Goal: Navigation & Orientation: Find specific page/section

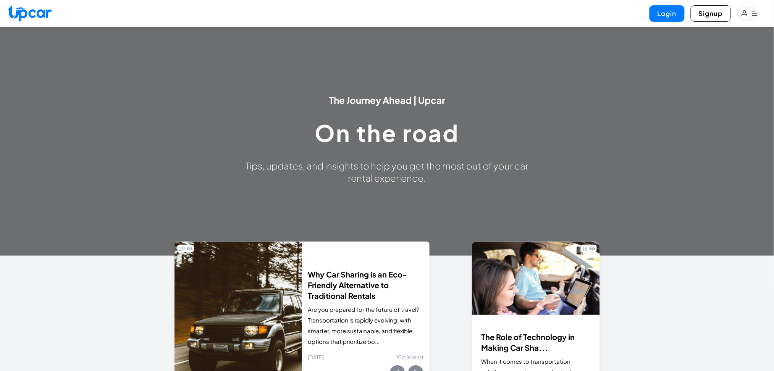
click at [0, 19] on div "Login Signup" at bounding box center [387, 13] width 774 height 27
click at [18, 12] on img at bounding box center [30, 13] width 44 height 16
select select "********"
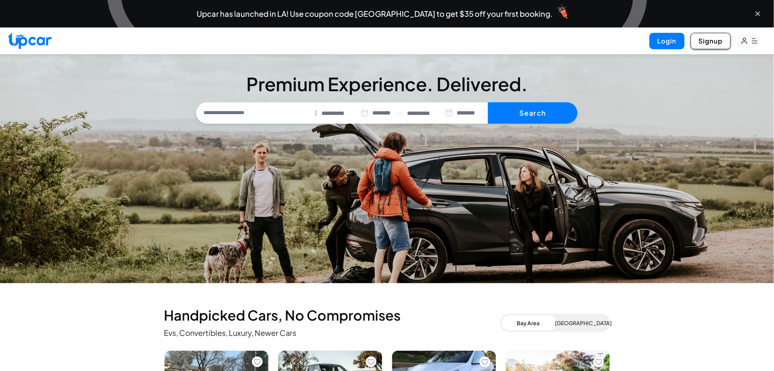
click at [713, 38] on button "Signup" at bounding box center [711, 41] width 40 height 16
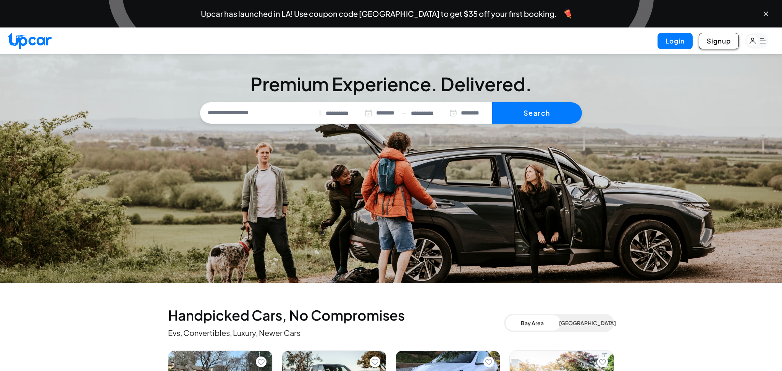
select select "**"
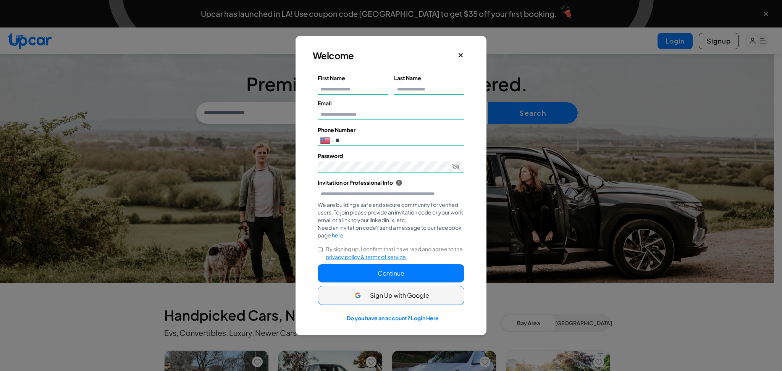
click at [460, 52] on icon "Close" at bounding box center [460, 55] width 5 height 7
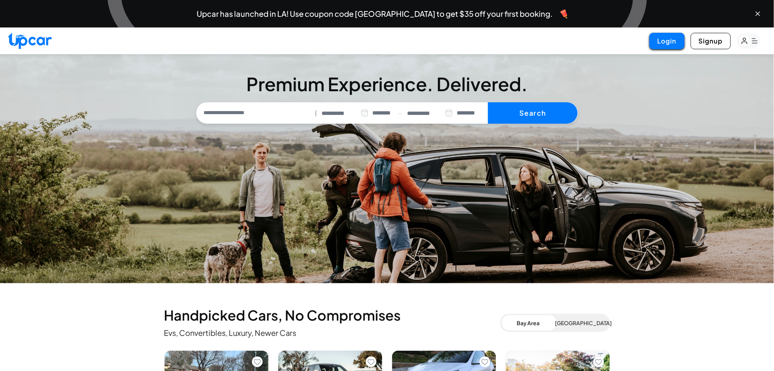
click at [665, 43] on button "Login" at bounding box center [667, 41] width 35 height 16
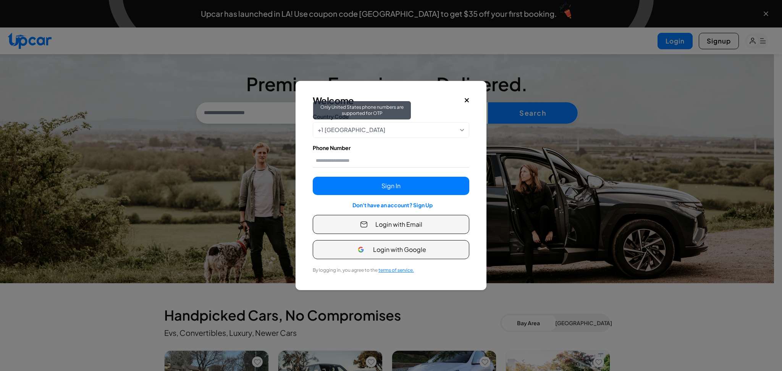
click at [460, 135] on div "+1 [GEOGRAPHIC_DATA] Only [GEOGRAPHIC_DATA] phone numbers are supported for OTP" at bounding box center [391, 130] width 157 height 16
click at [459, 127] on div "+1 [GEOGRAPHIC_DATA] Only [GEOGRAPHIC_DATA] phone numbers are supported for OTP" at bounding box center [391, 130] width 157 height 16
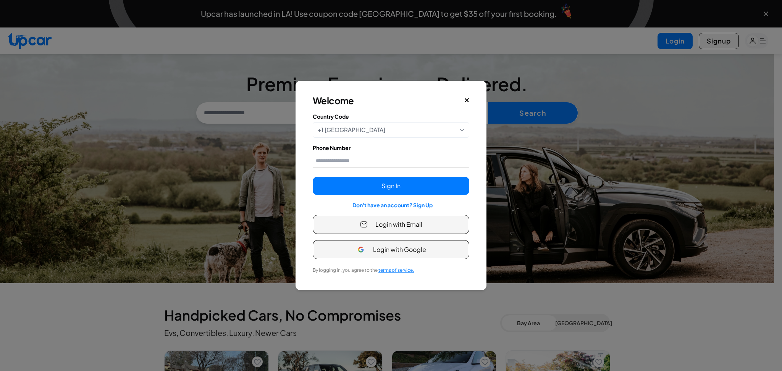
click at [458, 117] on label "Country Code" at bounding box center [391, 117] width 157 height 8
click at [460, 131] on icon at bounding box center [462, 130] width 5 height 5
click at [467, 130] on div "+1 [GEOGRAPHIC_DATA] Only [GEOGRAPHIC_DATA] phone numbers are supported for OTP" at bounding box center [391, 130] width 157 height 16
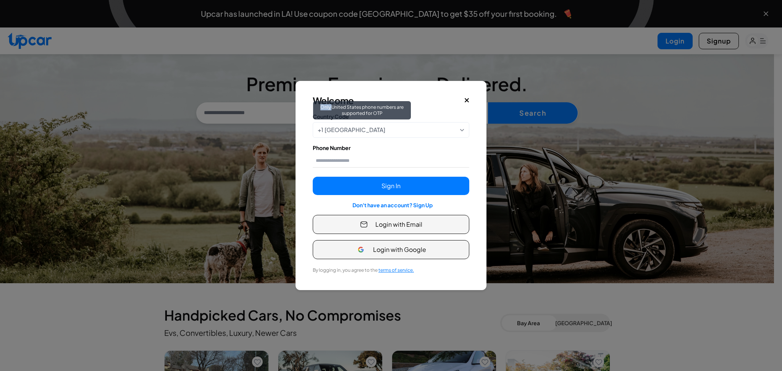
click at [468, 130] on div "+1 [GEOGRAPHIC_DATA] Only [GEOGRAPHIC_DATA] phone numbers are supported for OTP" at bounding box center [391, 130] width 157 height 16
click at [467, 130] on div "+1 [GEOGRAPHIC_DATA] Only [GEOGRAPHIC_DATA] phone numbers are supported for OTP" at bounding box center [391, 130] width 157 height 16
click at [461, 131] on icon at bounding box center [462, 130] width 5 height 5
click at [457, 131] on div "+1 [GEOGRAPHIC_DATA] Only [GEOGRAPHIC_DATA] phone numbers are supported for OTP" at bounding box center [391, 130] width 157 height 16
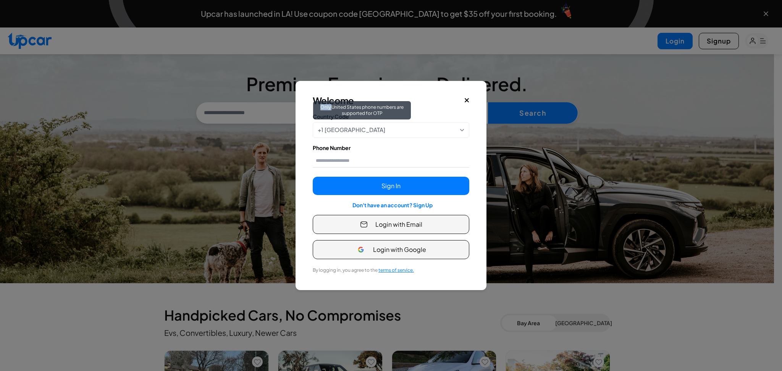
click at [457, 131] on div "+1 [GEOGRAPHIC_DATA] Only [GEOGRAPHIC_DATA] phone numbers are supported for OTP" at bounding box center [391, 130] width 157 height 16
click at [470, 103] on div "Welcome Country Code +1 [GEOGRAPHIC_DATA] Only [GEOGRAPHIC_DATA] phone numbers …" at bounding box center [390, 185] width 187 height 205
click at [468, 99] on icon "Close" at bounding box center [467, 101] width 4 height 4
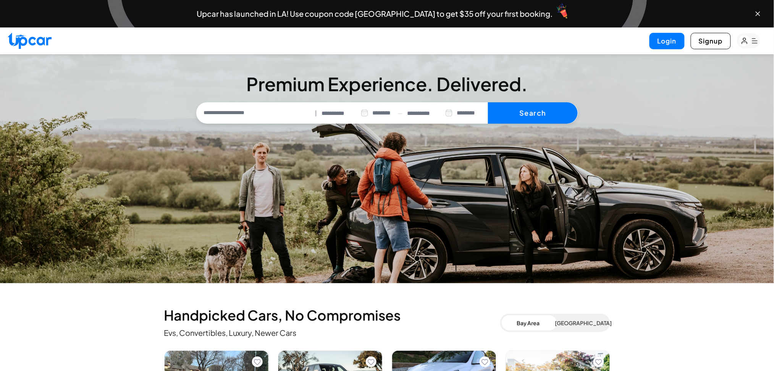
click at [748, 43] on rect "button" at bounding box center [745, 41] width 12 height 12
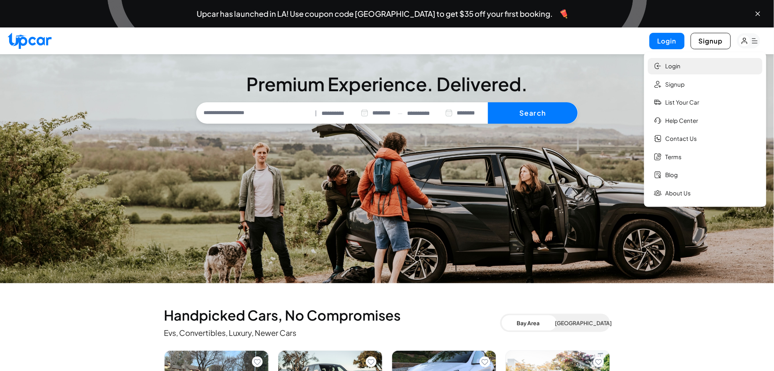
click at [710, 64] on link "Login" at bounding box center [705, 66] width 115 height 16
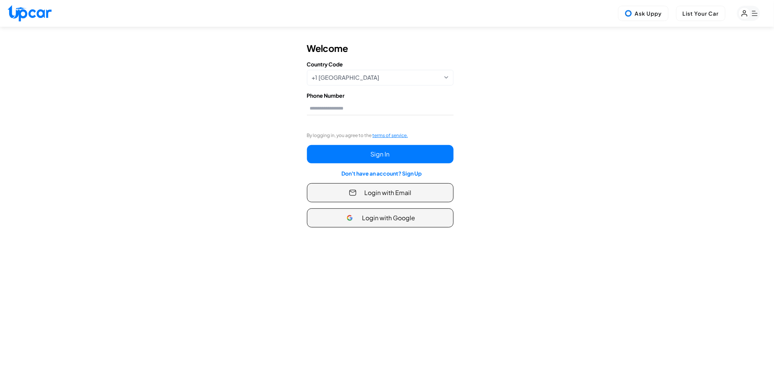
click at [745, 14] on icon "button" at bounding box center [744, 14] width 5 height 6
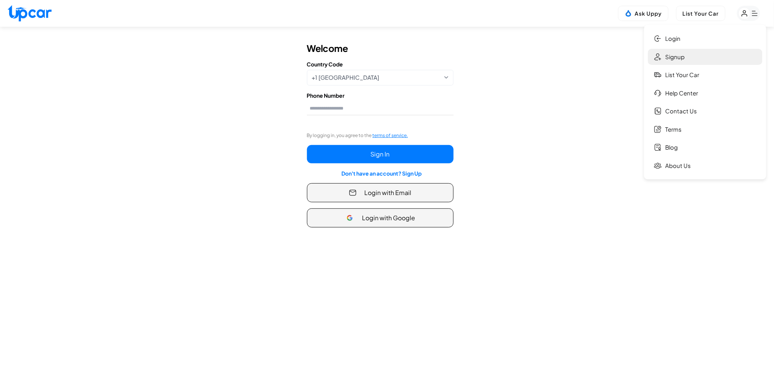
click at [687, 64] on link "Signup" at bounding box center [705, 57] width 115 height 16
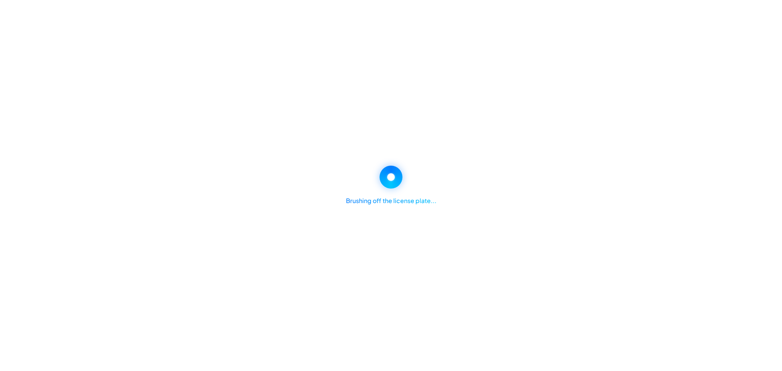
select select "**"
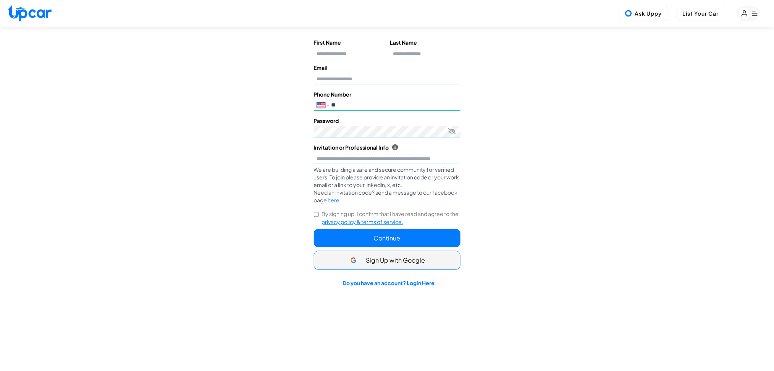
click at [755, 11] on icon "button" at bounding box center [755, 13] width 6 height 5
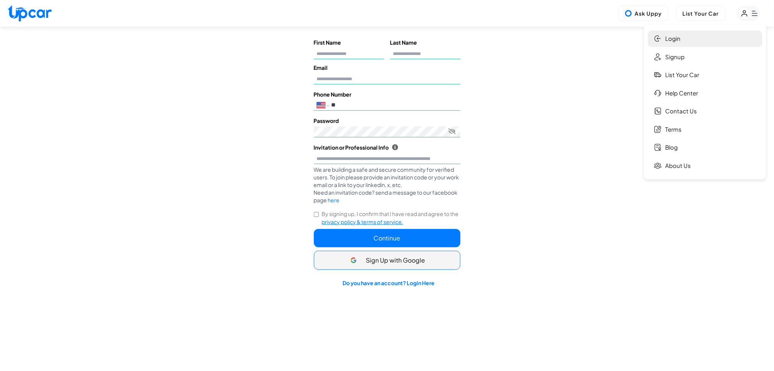
click at [671, 32] on link "Login" at bounding box center [705, 39] width 115 height 16
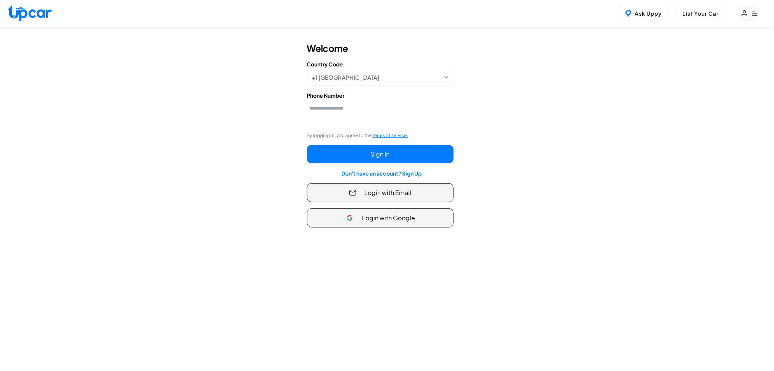
click at [385, 86] on form "Welcome Country Code +1 [GEOGRAPHIC_DATA] Only [GEOGRAPHIC_DATA] phone numbers …" at bounding box center [380, 135] width 147 height 186
click at [391, 201] on button "Login with Email" at bounding box center [380, 192] width 147 height 19
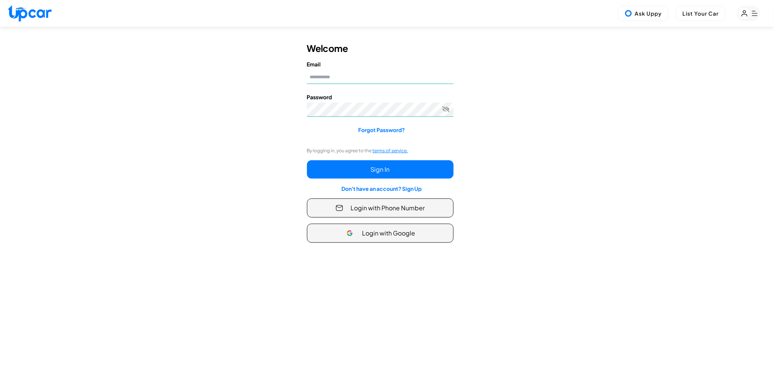
click at [343, 84] on div "Email" at bounding box center [380, 73] width 147 height 27
click at [343, 79] on input "Email" at bounding box center [380, 77] width 147 height 14
type input "**********"
click at [536, 123] on div "**********" at bounding box center [387, 143] width 774 height 224
click at [636, 19] on button "Ask Uppy" at bounding box center [643, 13] width 50 height 15
